Goal: Task Accomplishment & Management: Use online tool/utility

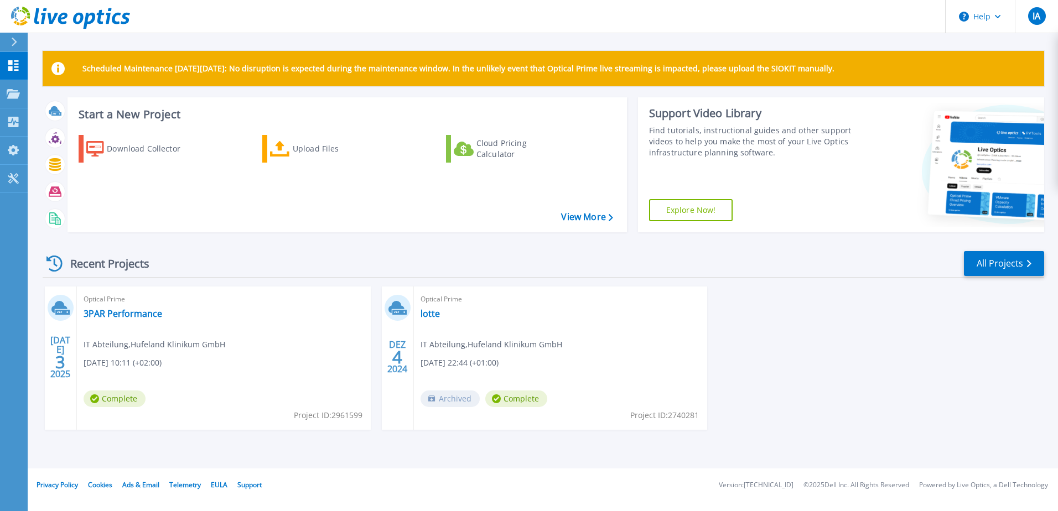
click at [138, 307] on div "Optical Prime 3PAR Performance IT Abteilung , Hufeland Klinikum GmbH [DATE] 10:…" at bounding box center [224, 358] width 294 height 143
click at [130, 315] on link "3PAR Performance" at bounding box center [123, 313] width 79 height 11
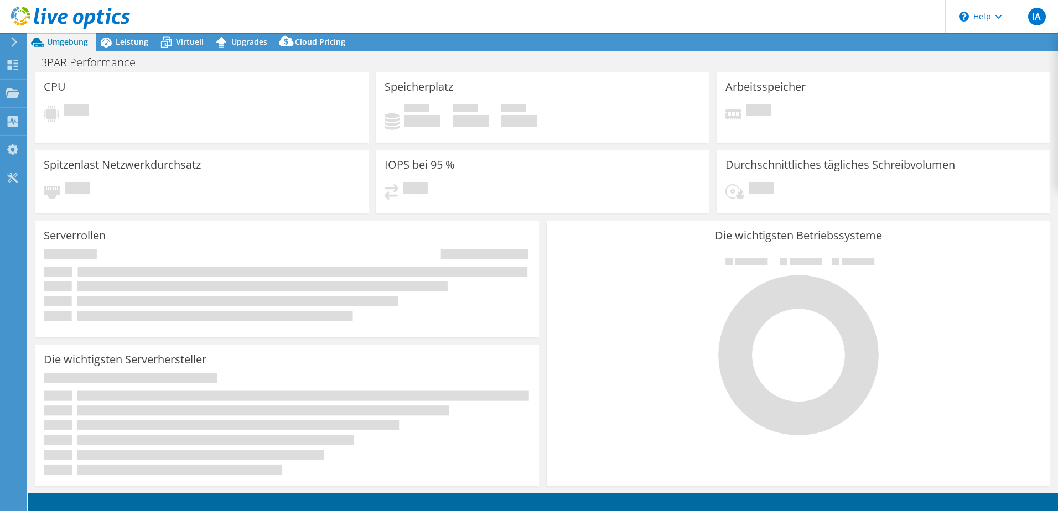
select select "USD"
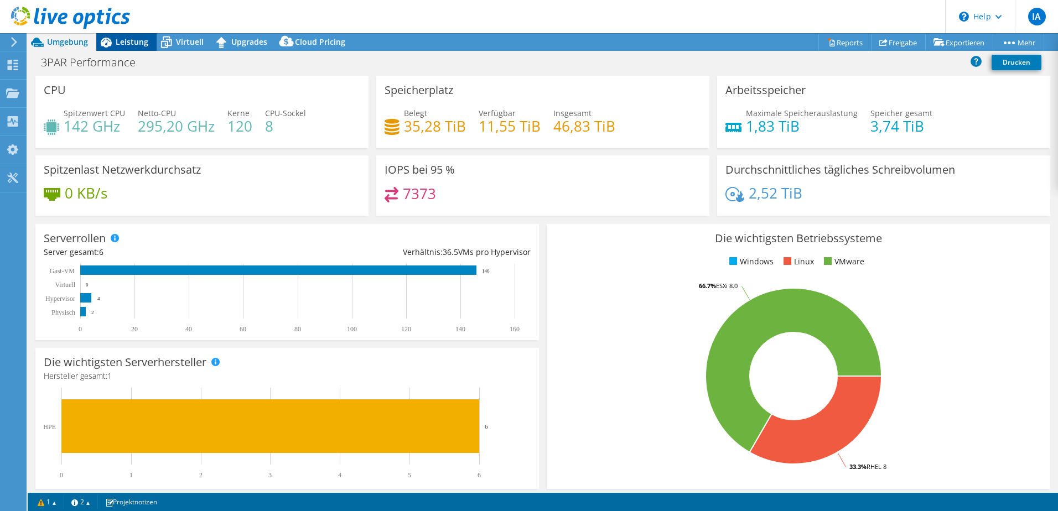
click at [122, 44] on span "Leistung" at bounding box center [132, 42] width 33 height 11
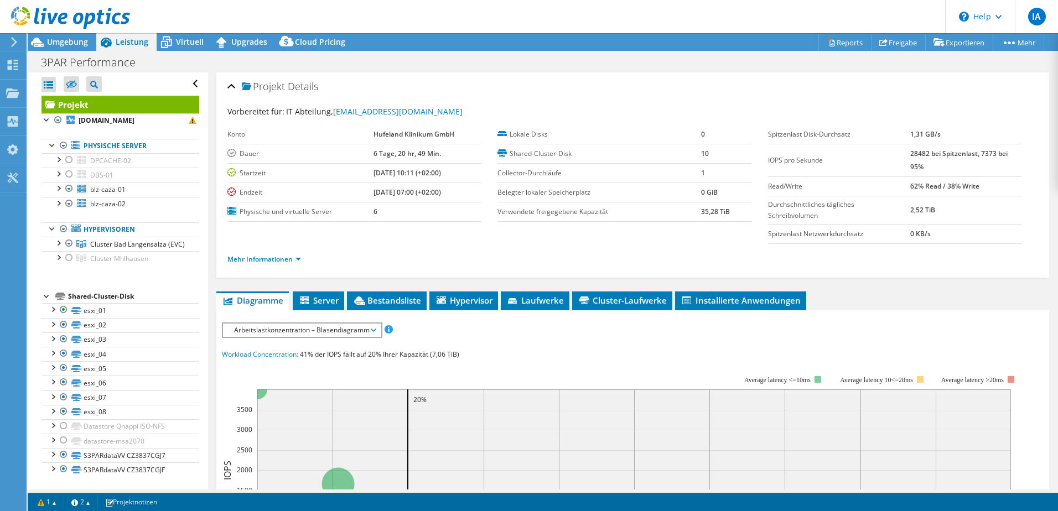
click at [300, 328] on span "Arbeitslastkonzentration – Blasendiagramm" at bounding box center [301, 330] width 147 height 13
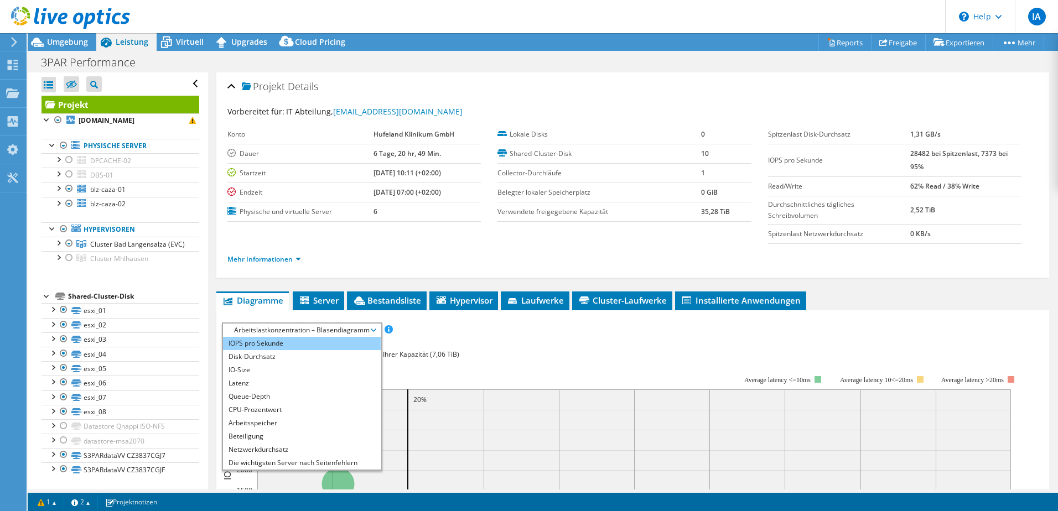
click at [308, 345] on li "IOPS pro Sekunde" at bounding box center [302, 343] width 158 height 13
